Goal: Navigation & Orientation: Find specific page/section

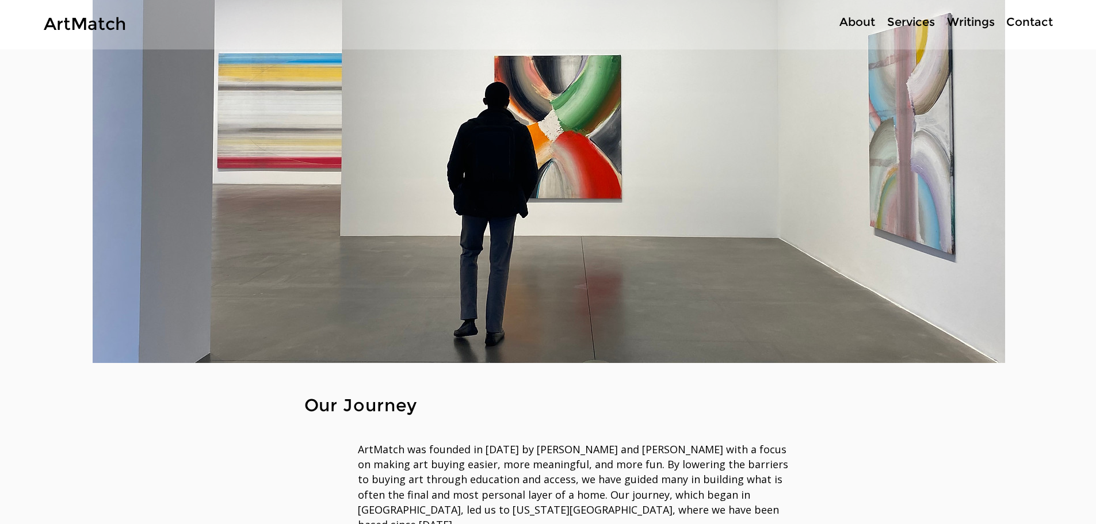
click at [859, 19] on p "About" at bounding box center [857, 22] width 47 height 17
click at [908, 20] on p "Services" at bounding box center [910, 22] width 59 height 17
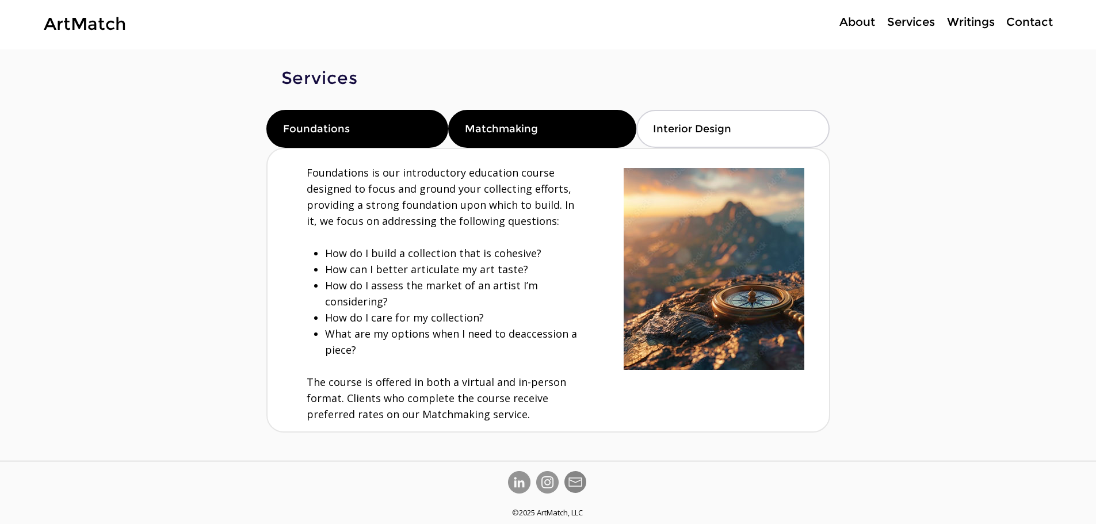
click at [576, 125] on div "Matchmaking" at bounding box center [542, 129] width 188 height 38
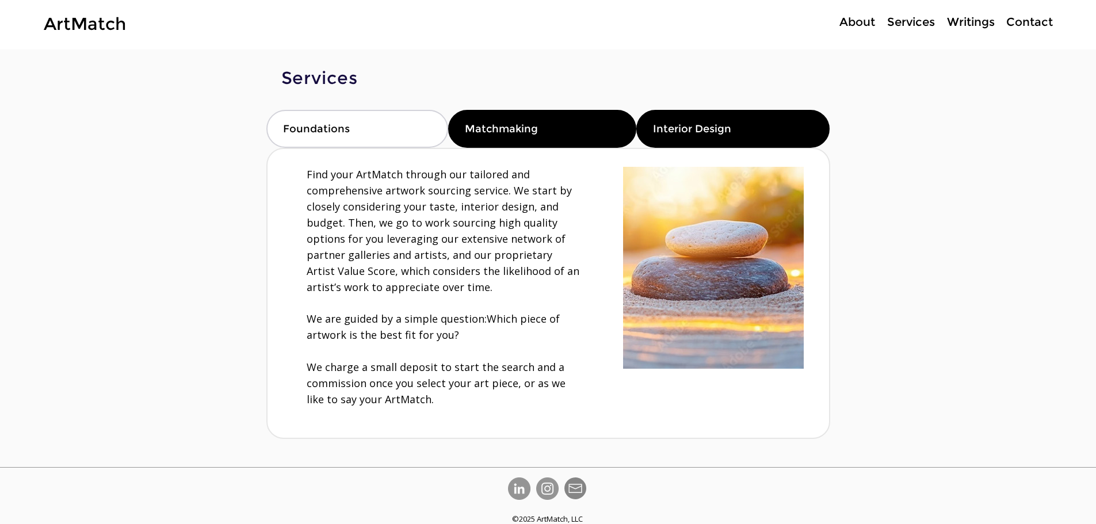
click at [717, 122] on div "Interior Design" at bounding box center [732, 129] width 193 height 38
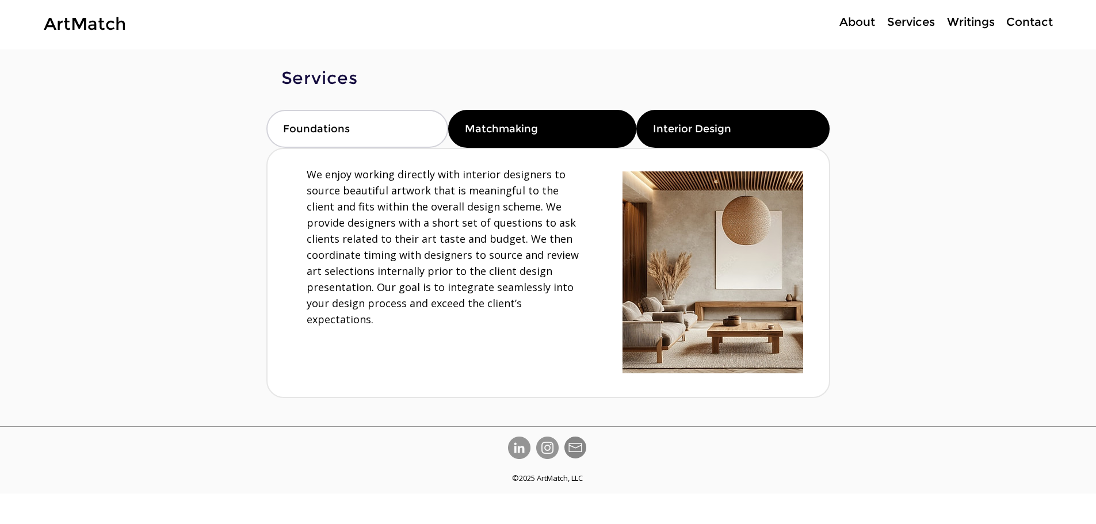
click at [530, 127] on span "Matchmaking" at bounding box center [501, 129] width 73 height 13
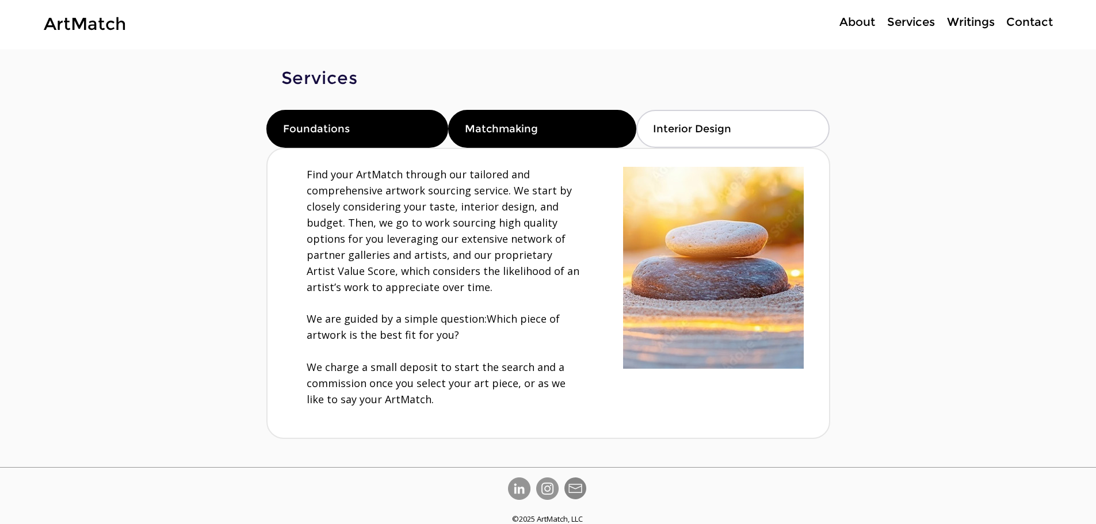
click at [397, 121] on div "Foundations" at bounding box center [357, 129] width 182 height 38
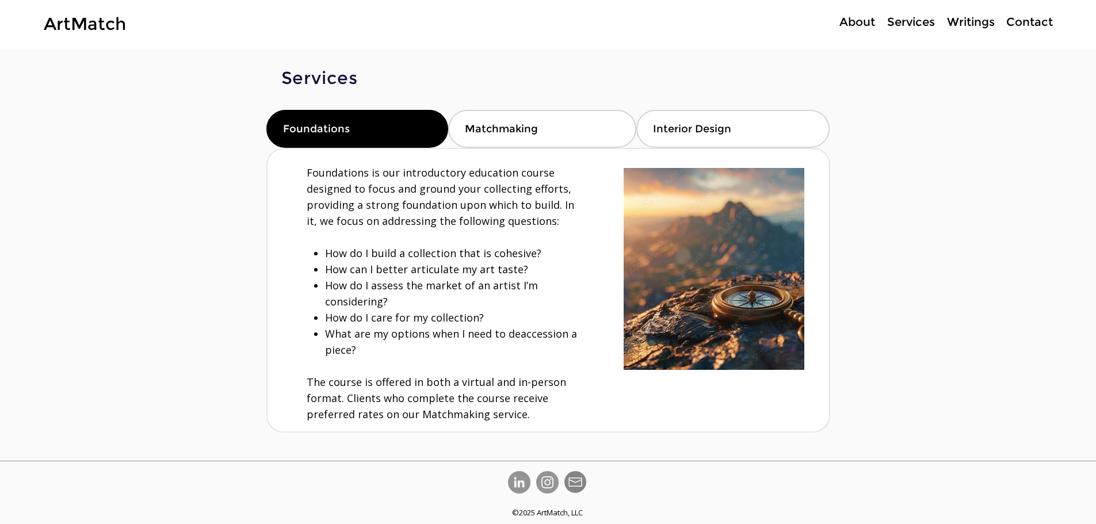
click at [980, 23] on p "Writings" at bounding box center [970, 22] width 59 height 17
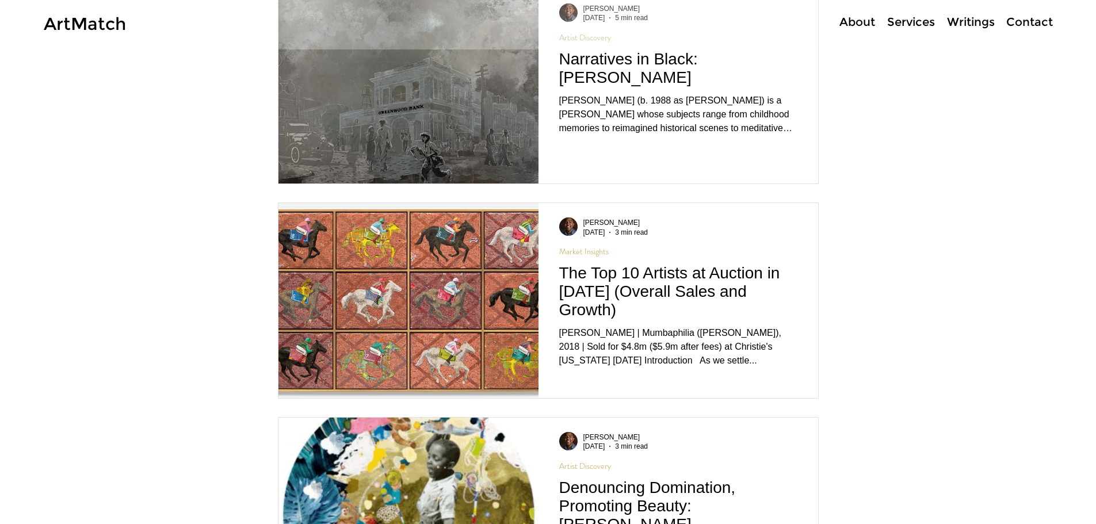
scroll to position [288, 0]
